Goal: Information Seeking & Learning: Learn about a topic

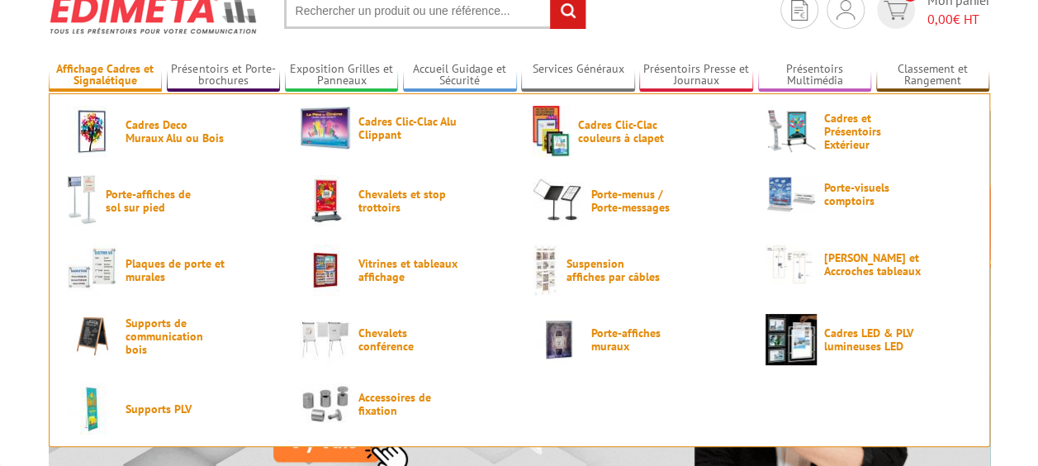
scroll to position [67, 0]
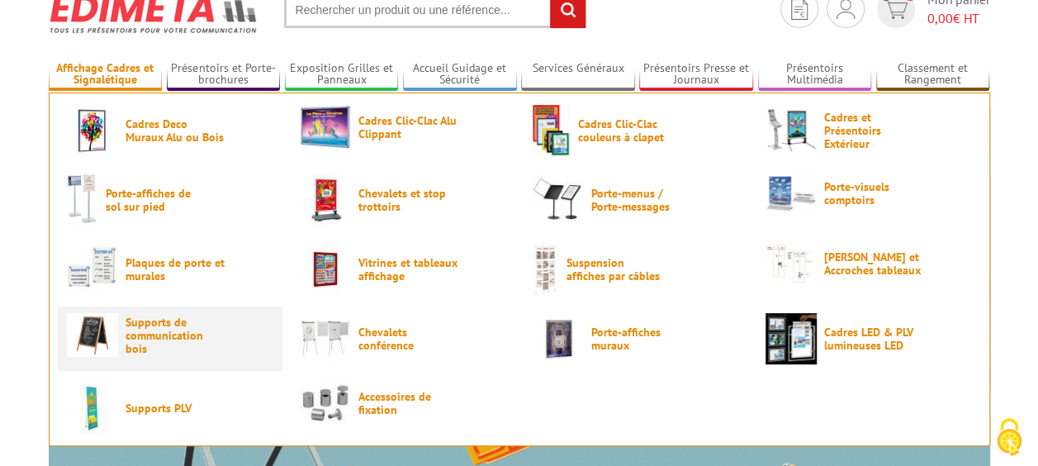
click at [157, 331] on span "Supports de communication bois" at bounding box center [175, 335] width 99 height 40
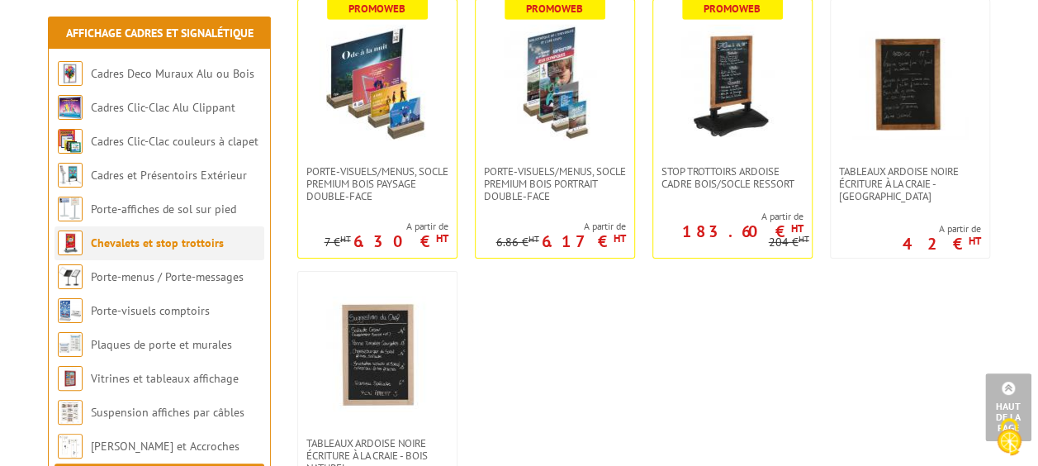
scroll to position [2559, 0]
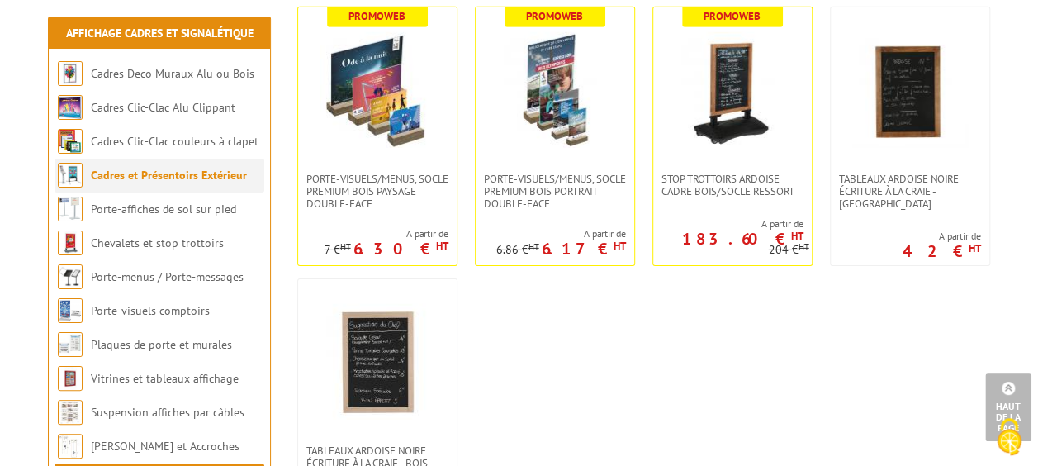
click at [204, 185] on li "Cadres et Présentoirs Extérieur" at bounding box center [160, 176] width 210 height 34
click at [207, 171] on link "Cadres et Présentoirs Extérieur" at bounding box center [169, 175] width 156 height 15
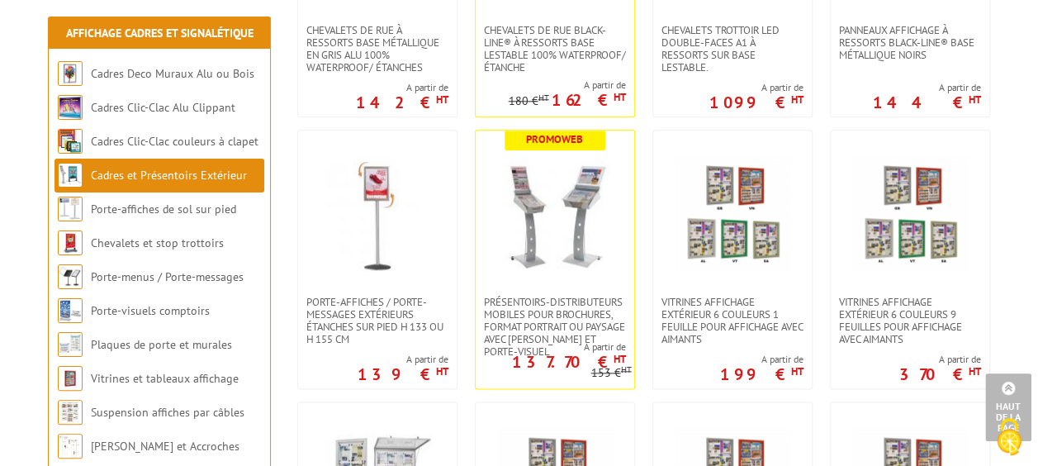
scroll to position [1037, 0]
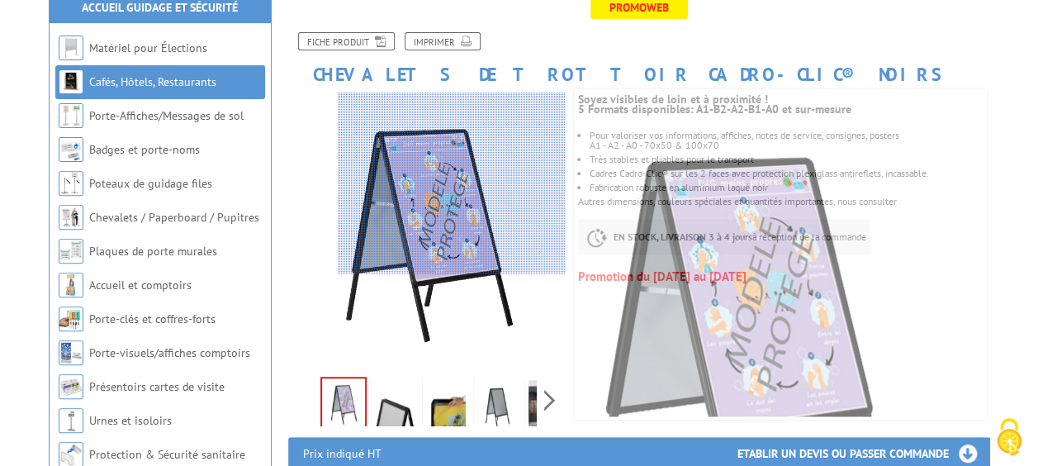
scroll to position [349, 0]
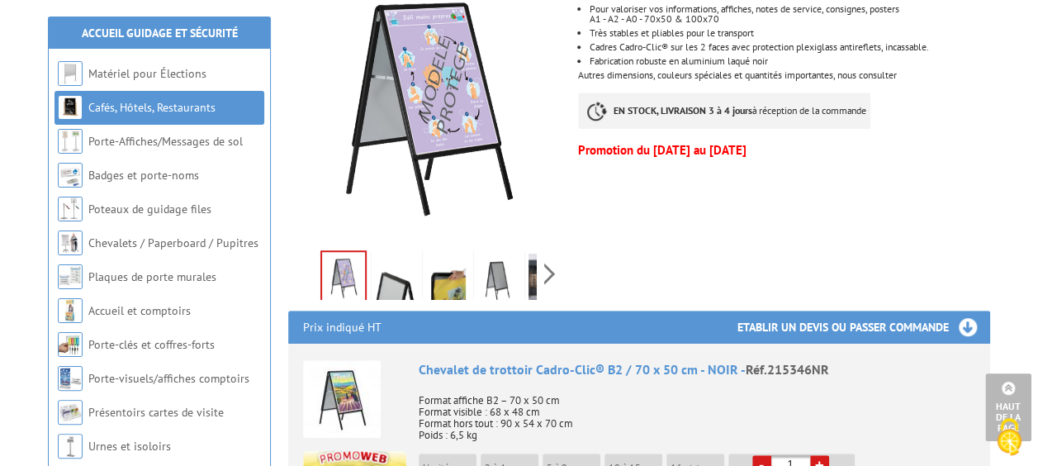
click at [481, 281] on img at bounding box center [497, 279] width 40 height 51
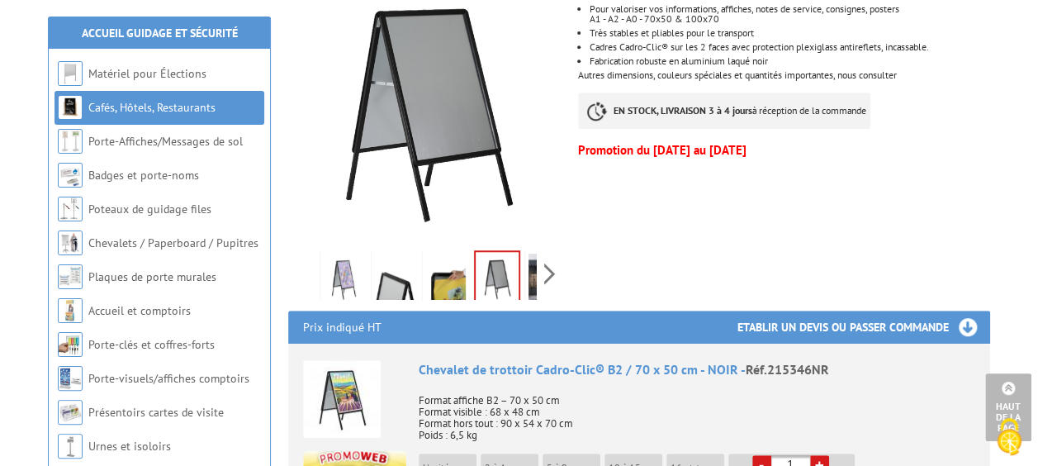
click at [439, 281] on img at bounding box center [446, 279] width 40 height 51
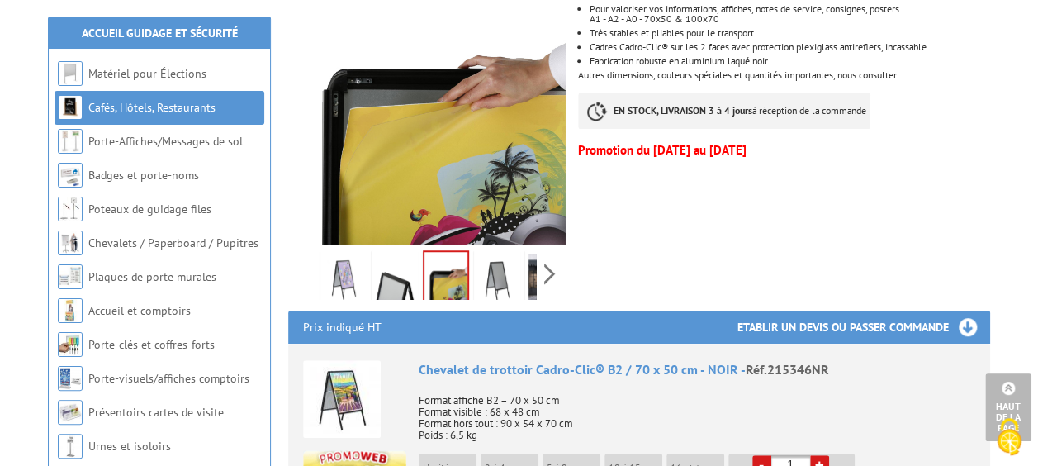
click at [336, 277] on img at bounding box center [344, 279] width 40 height 51
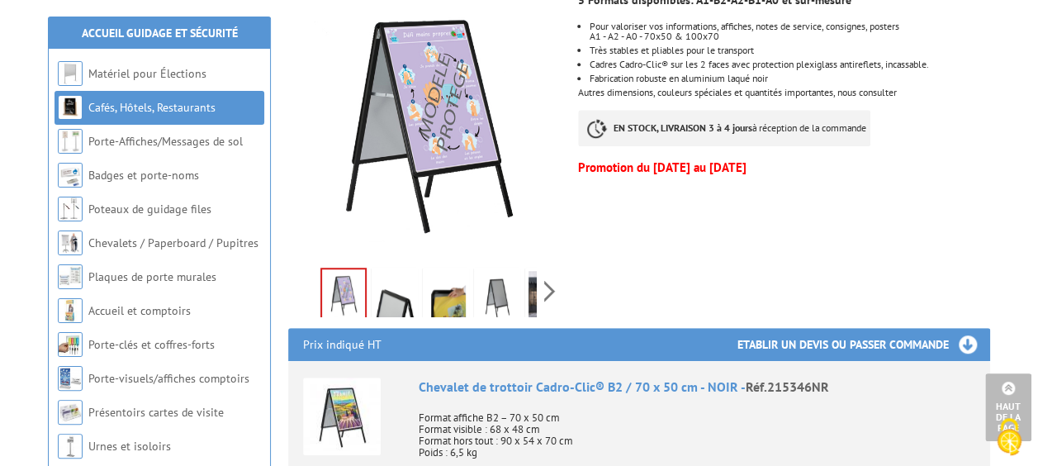
scroll to position [310, 0]
